Goal: Transaction & Acquisition: Book appointment/travel/reservation

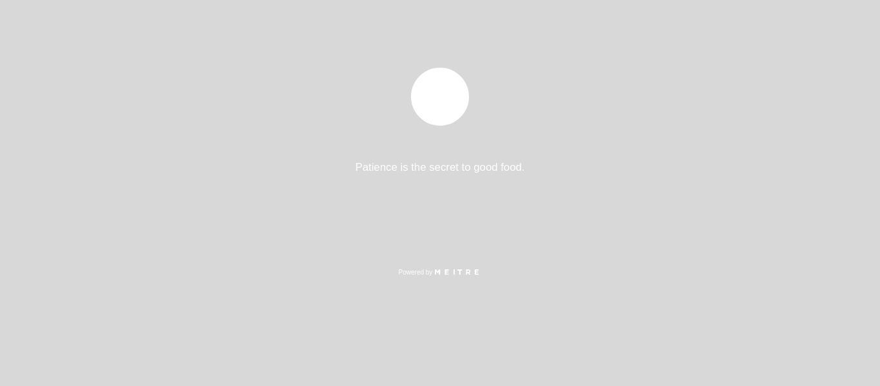
select select "es"
select select "Spanish"
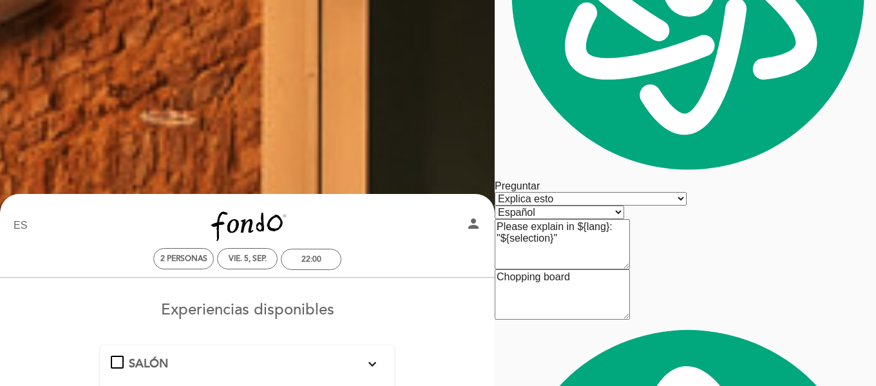
scroll to position [129, 0]
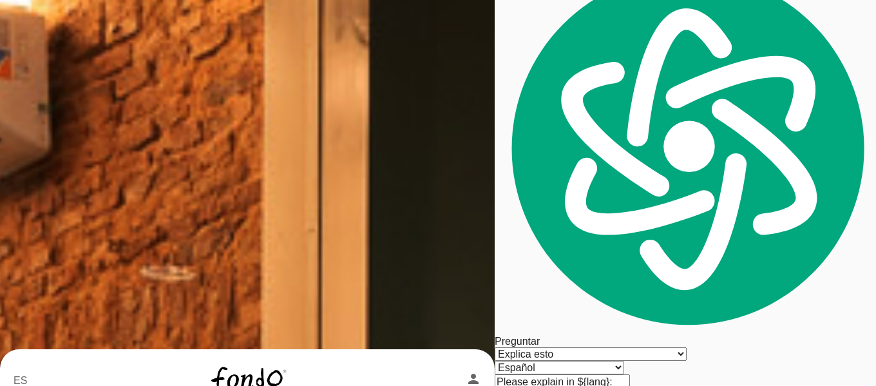
drag, startPoint x: 516, startPoint y: 143, endPoint x: 517, endPoint y: 155, distance: 11.6
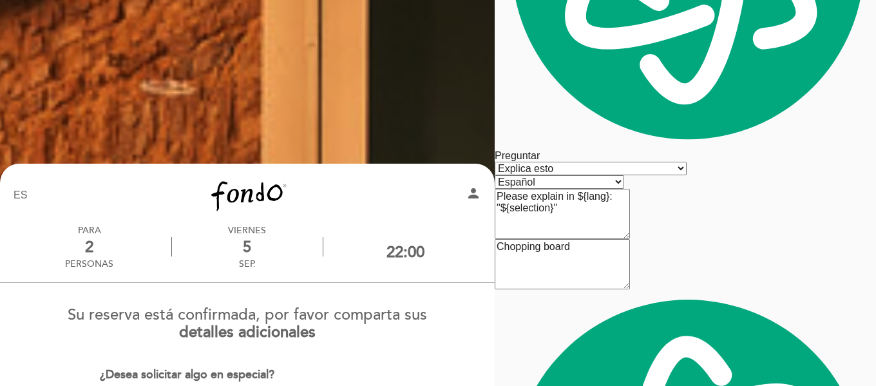
scroll to position [231, 0]
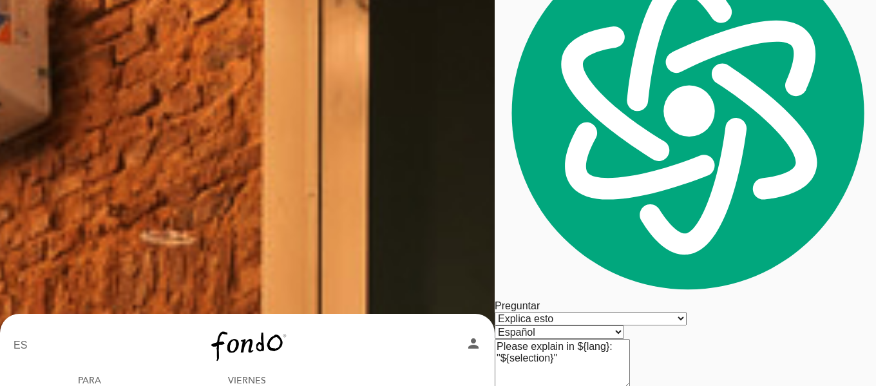
scroll to position [179, 0]
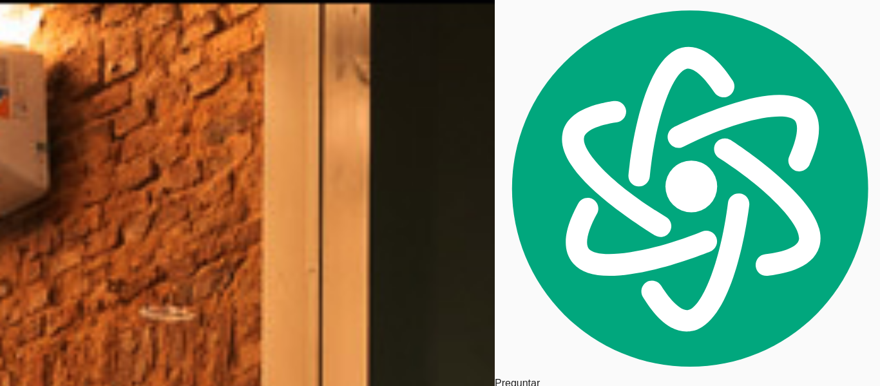
select select "es"
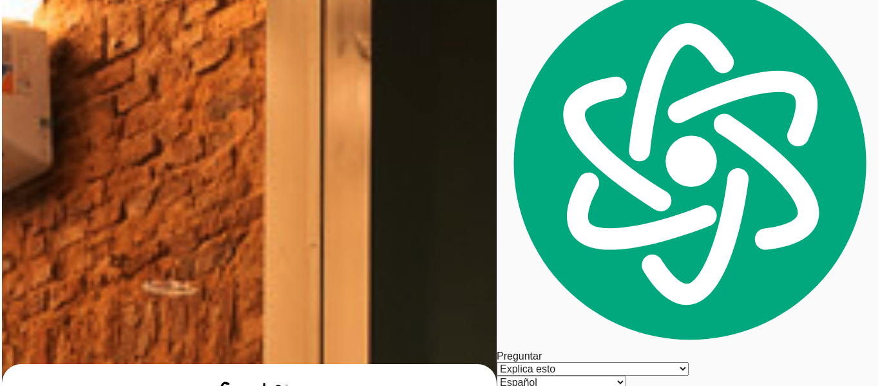
scroll to position [64, 0]
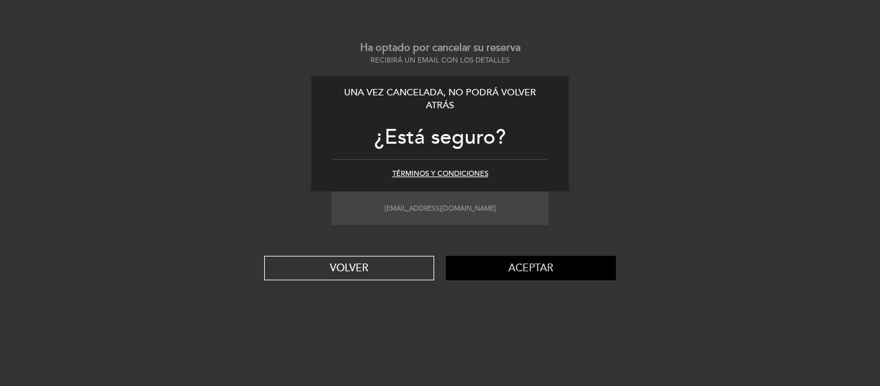
click at [536, 267] on button "Aceptar" at bounding box center [531, 268] width 170 height 24
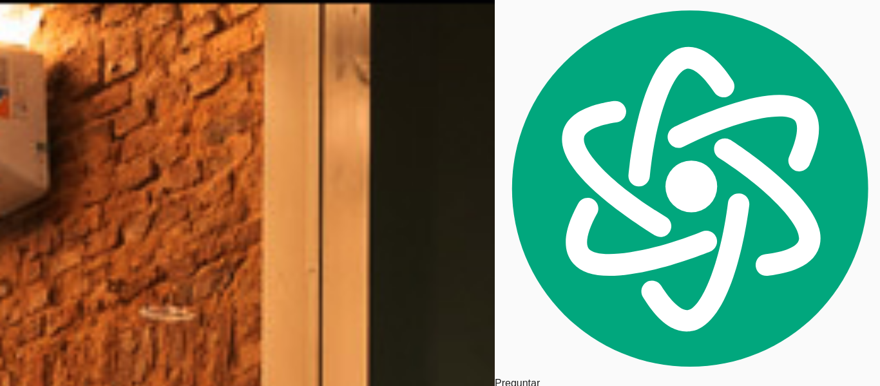
select select "es"
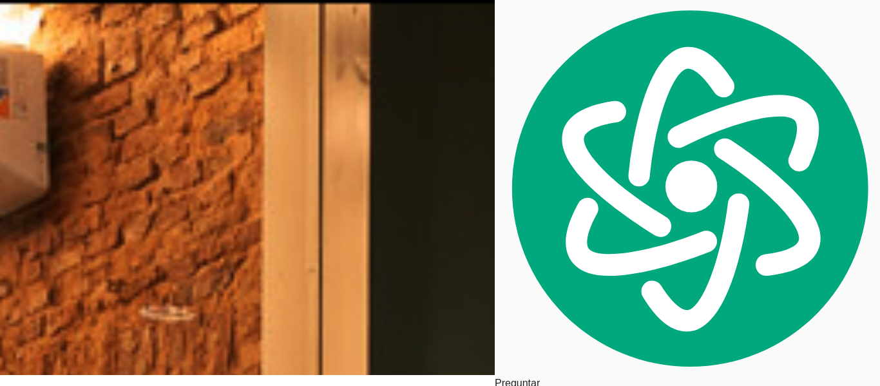
drag, startPoint x: 220, startPoint y: 35, endPoint x: 278, endPoint y: 27, distance: 58.5
